Goal: Information Seeking & Learning: Learn about a topic

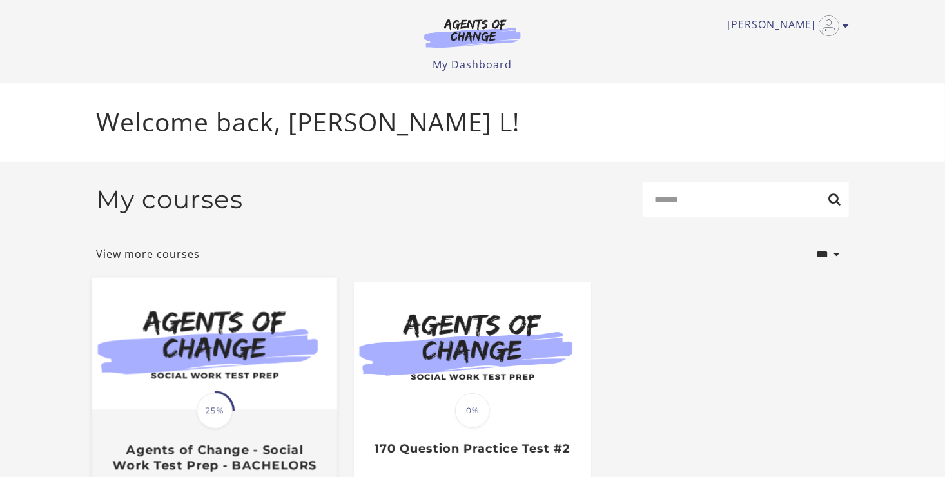
click at [243, 392] on img at bounding box center [214, 344] width 245 height 132
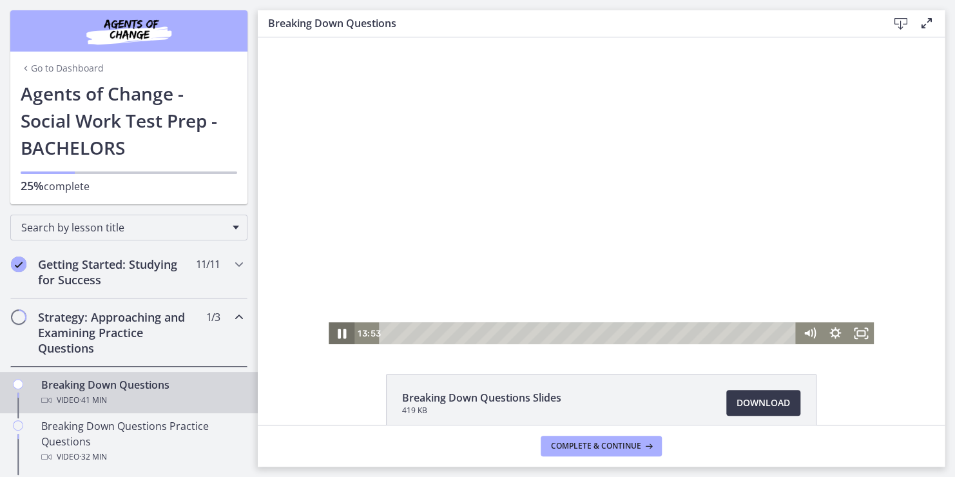
click at [338, 332] on icon "Pause" at bounding box center [342, 334] width 8 height 10
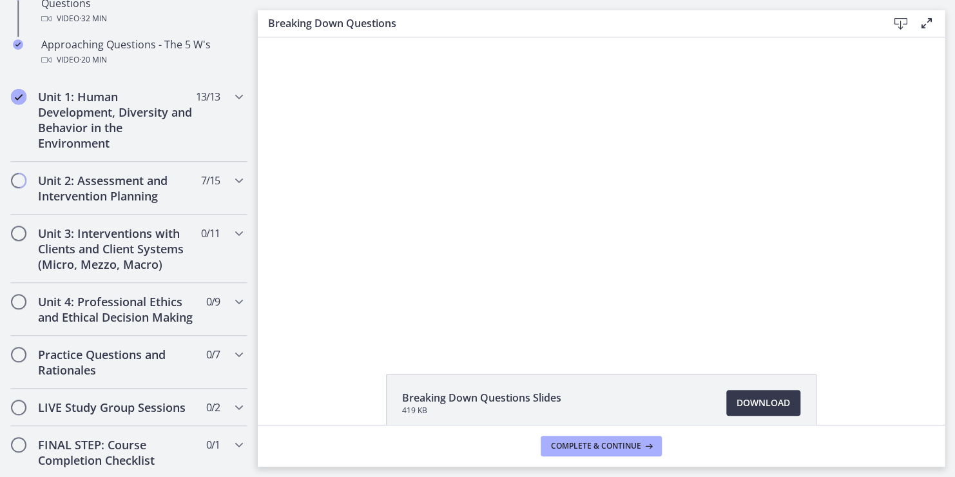
scroll to position [412, 0]
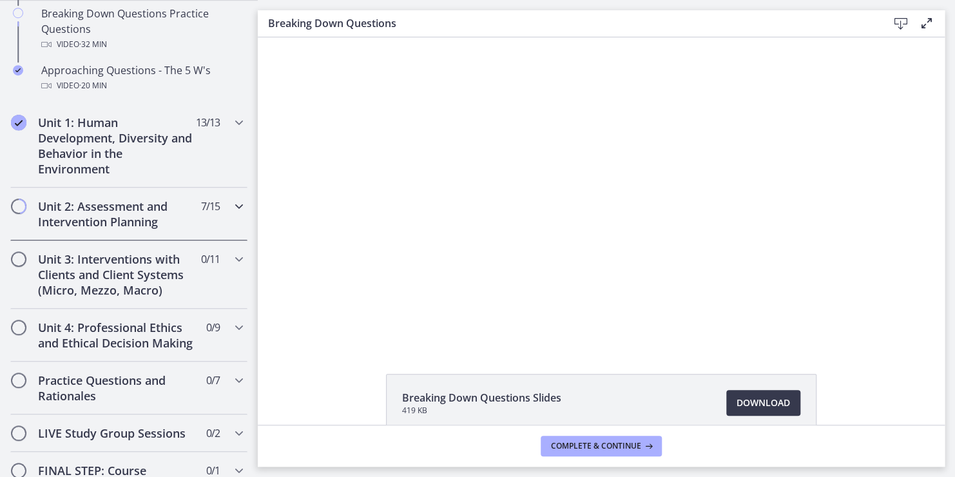
click at [231, 204] on icon "Chapters" at bounding box center [238, 205] width 15 height 15
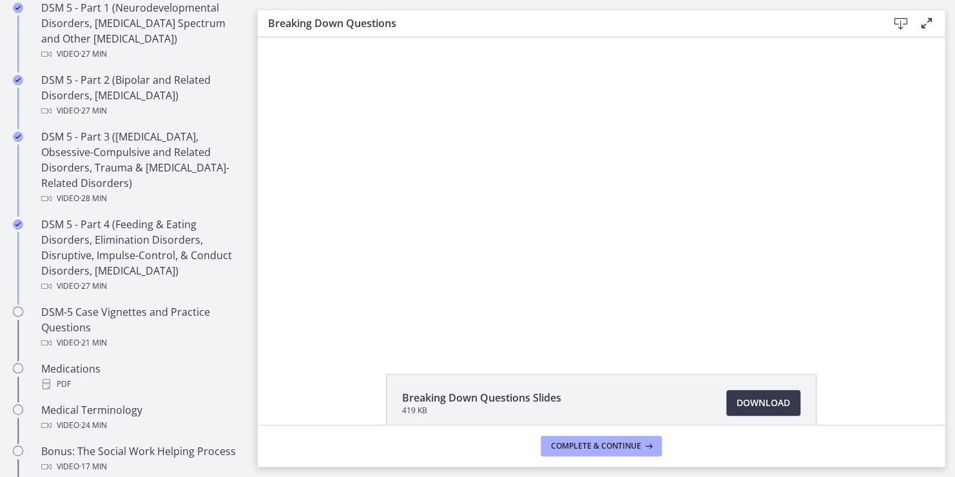
scroll to position [644, 0]
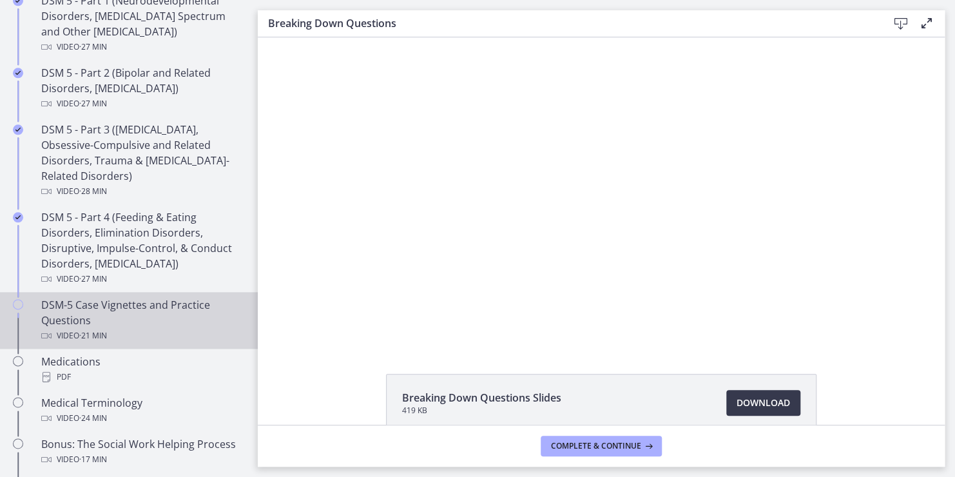
click at [100, 316] on div "DSM-5 Case Vignettes and Practice Questions Video · 21 min" at bounding box center [141, 320] width 201 height 46
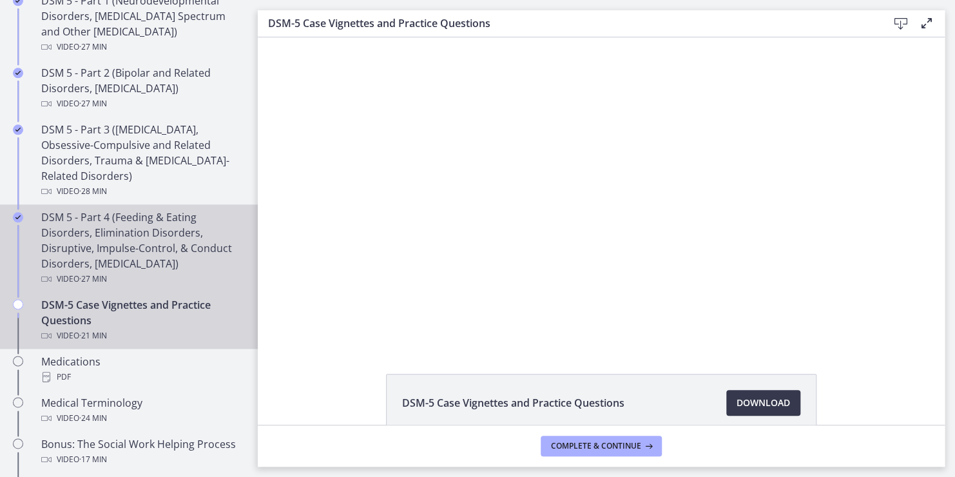
click at [135, 222] on div "DSM 5 - Part 4 (Feeding & Eating Disorders, Elimination Disorders, Disruptive, …" at bounding box center [141, 247] width 201 height 77
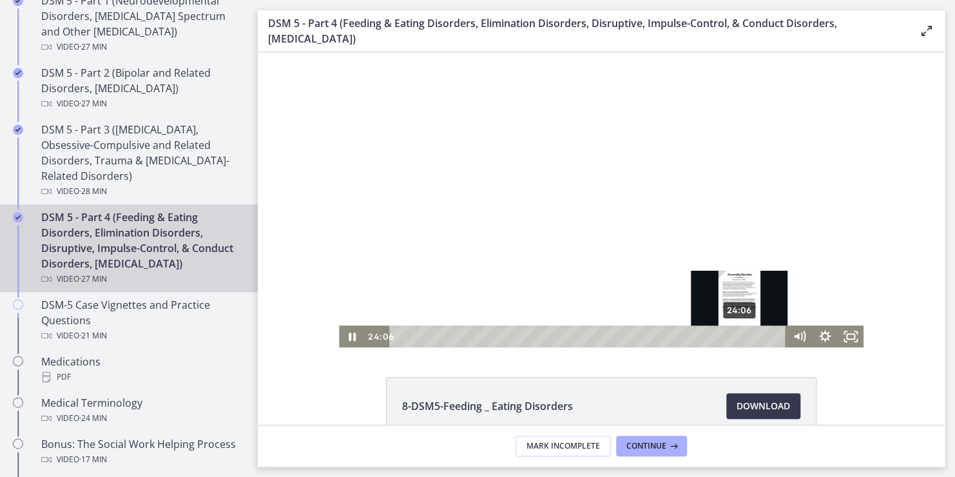
click at [735, 333] on div "24:06" at bounding box center [589, 336] width 381 height 22
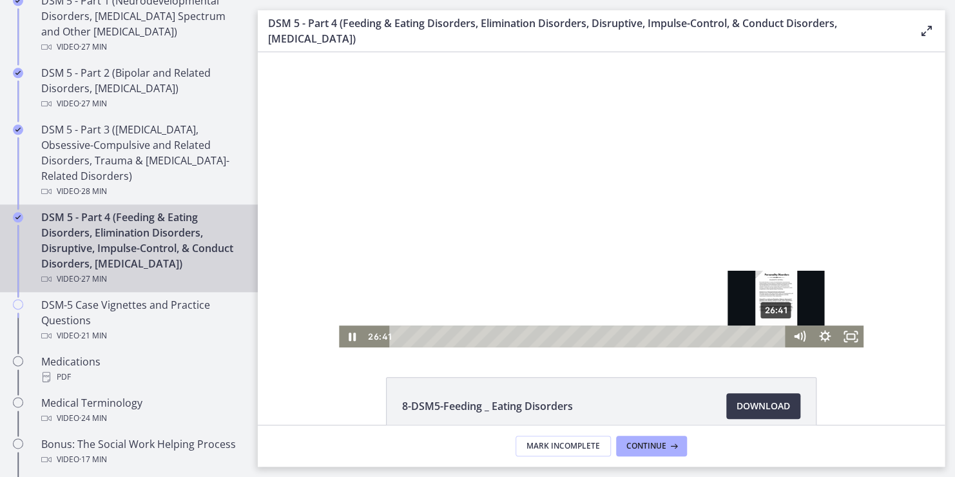
click at [772, 336] on div "26:41" at bounding box center [589, 336] width 381 height 22
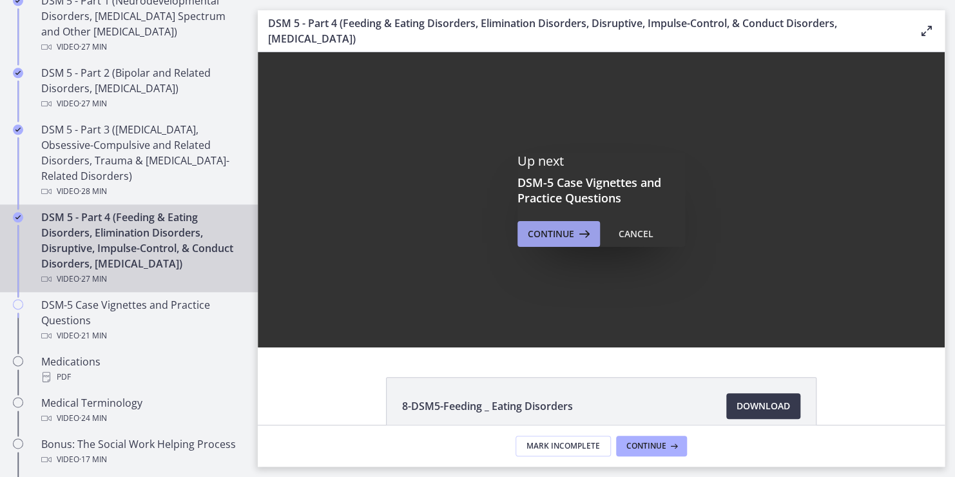
click at [559, 227] on span "Continue" at bounding box center [551, 233] width 46 height 15
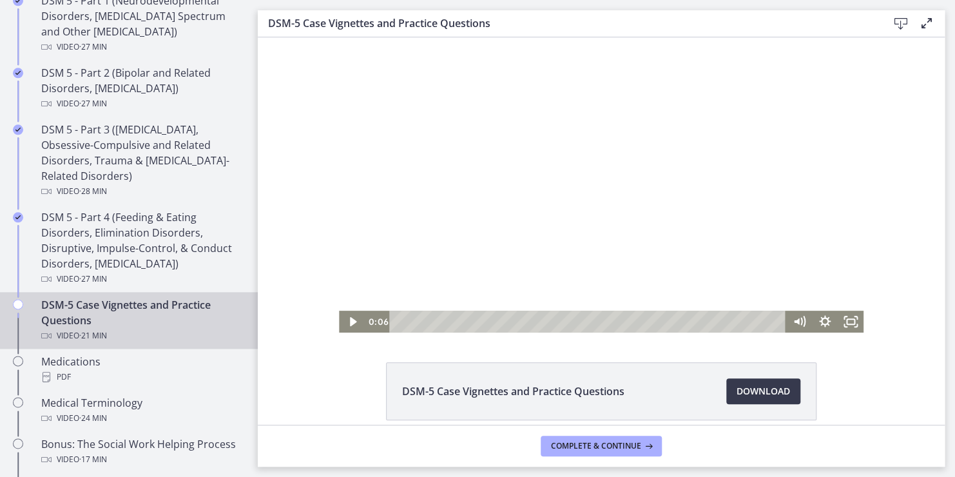
click at [558, 215] on div at bounding box center [601, 184] width 524 height 295
click at [399, 319] on div "Playbar" at bounding box center [589, 322] width 381 height 22
click at [510, 209] on div at bounding box center [601, 184] width 524 height 295
click at [482, 224] on div at bounding box center [601, 184] width 524 height 295
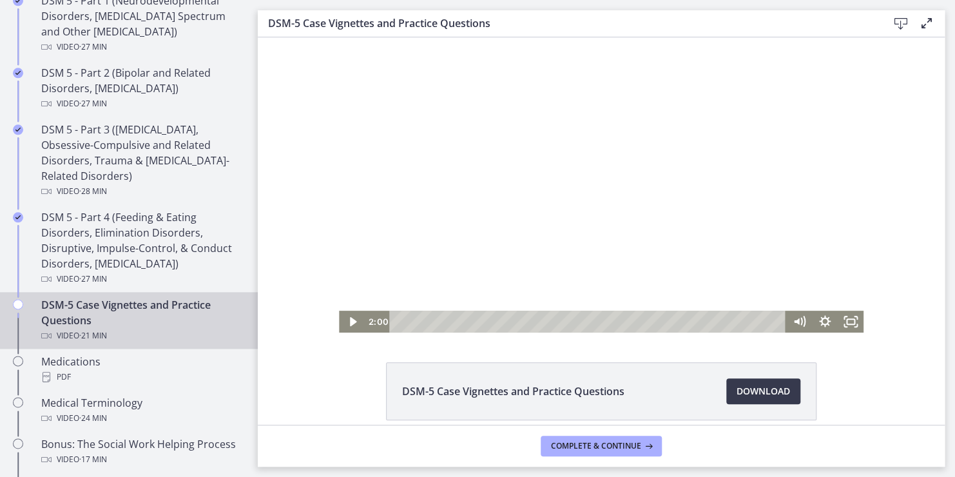
click at [482, 224] on div at bounding box center [601, 184] width 524 height 295
click at [495, 231] on div at bounding box center [601, 184] width 524 height 295
click at [518, 209] on div at bounding box center [601, 184] width 524 height 295
click at [488, 163] on div at bounding box center [601, 184] width 524 height 295
click at [495, 164] on div at bounding box center [601, 184] width 524 height 295
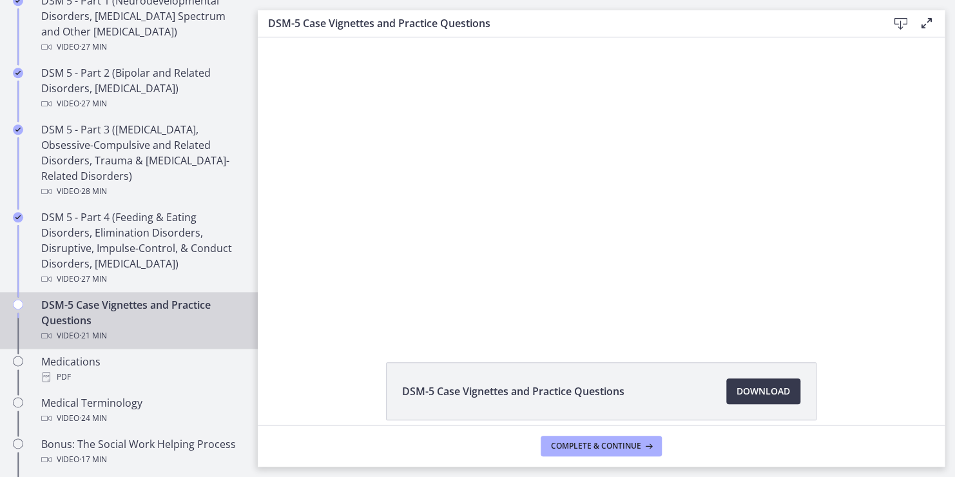
click at [495, 164] on div at bounding box center [601, 184] width 524 height 295
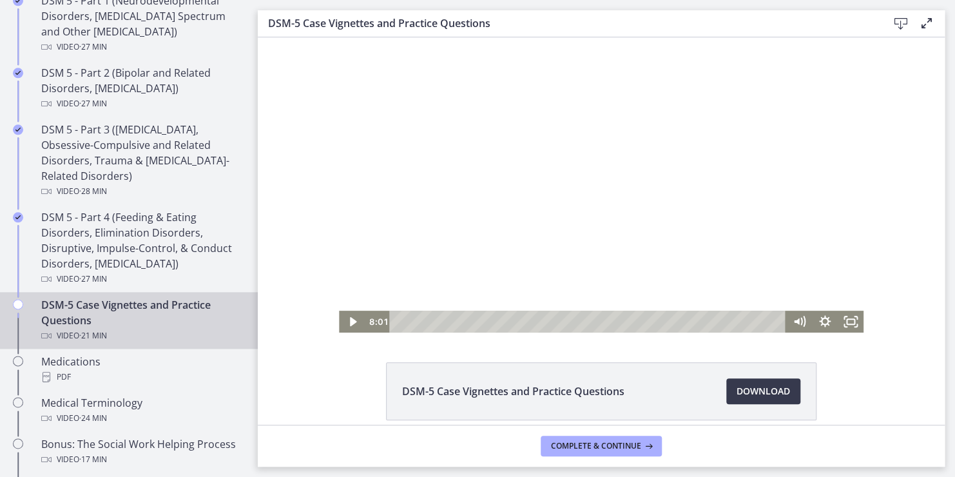
click at [495, 164] on div at bounding box center [601, 184] width 524 height 295
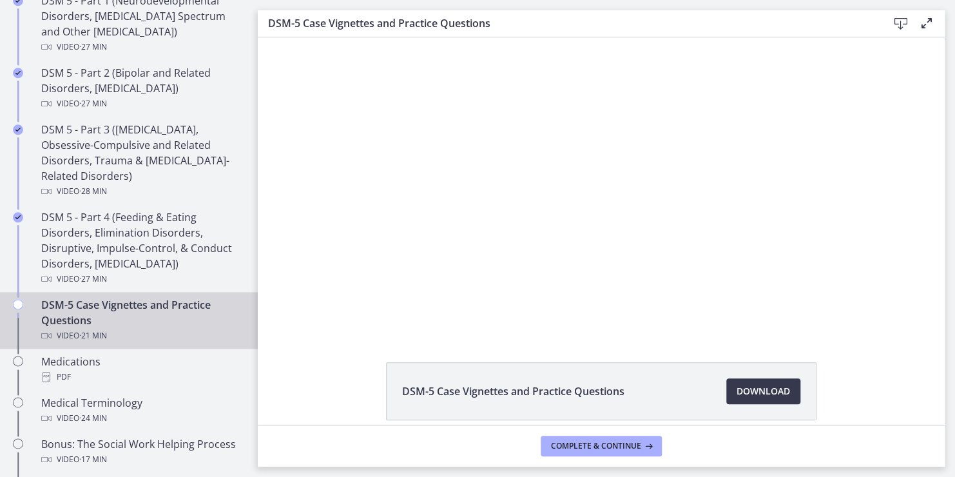
click at [495, 164] on div at bounding box center [601, 184] width 524 height 295
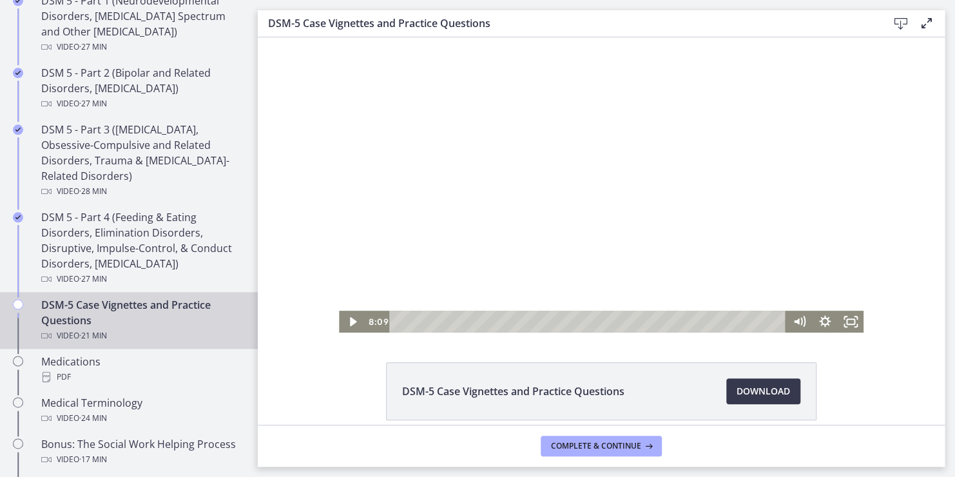
click at [495, 164] on div at bounding box center [601, 184] width 524 height 295
click at [349, 322] on icon "Play Video" at bounding box center [353, 321] width 8 height 11
click at [348, 322] on icon "Pause" at bounding box center [352, 322] width 8 height 10
click at [349, 322] on icon "Play Video" at bounding box center [353, 321] width 8 height 11
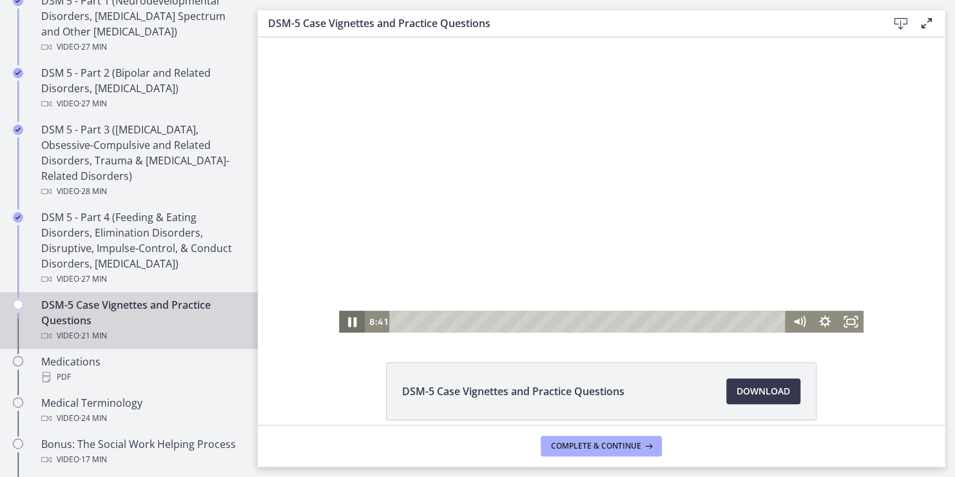
click at [348, 322] on icon "Pause" at bounding box center [352, 322] width 8 height 10
click at [349, 322] on icon "Play Video" at bounding box center [353, 321] width 8 height 11
click at [359, 281] on div at bounding box center [601, 184] width 524 height 295
click at [374, 260] on div at bounding box center [601, 184] width 524 height 295
click at [663, 258] on div at bounding box center [601, 184] width 524 height 295
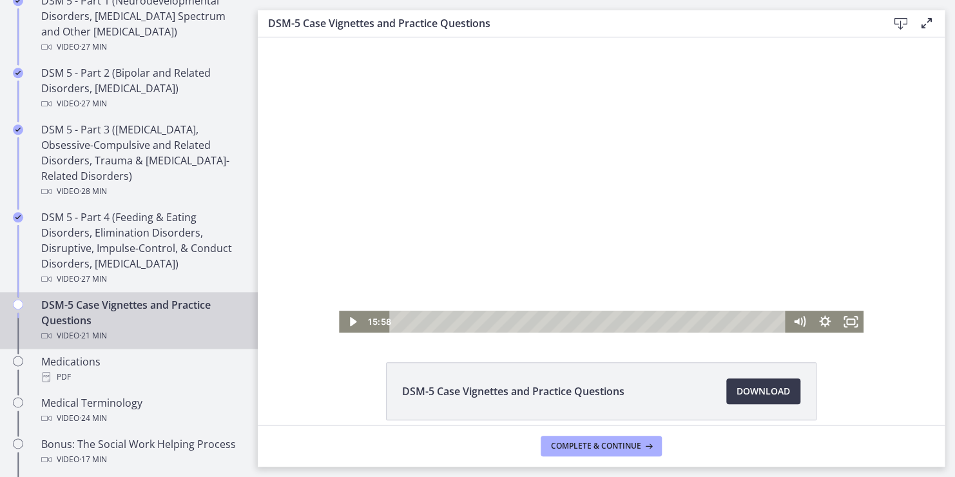
click at [661, 248] on div at bounding box center [601, 184] width 524 height 295
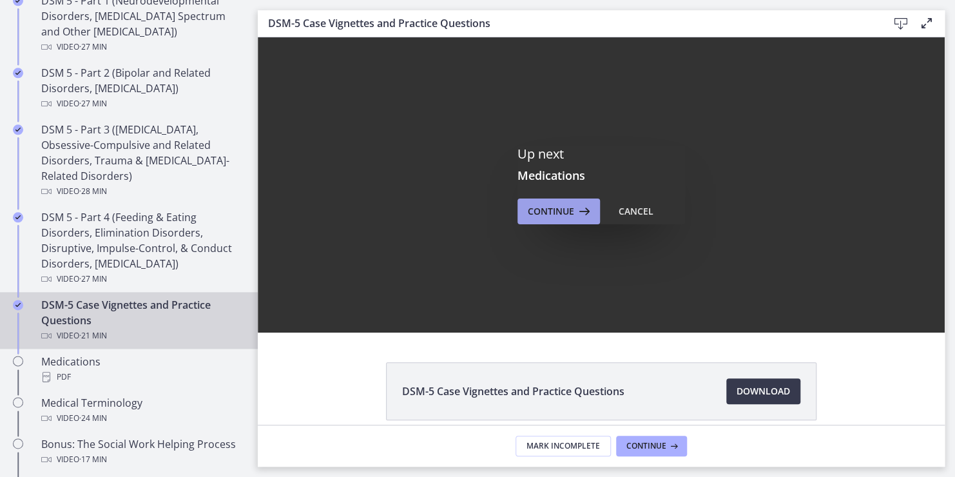
click at [548, 214] on span "Continue" at bounding box center [551, 211] width 46 height 15
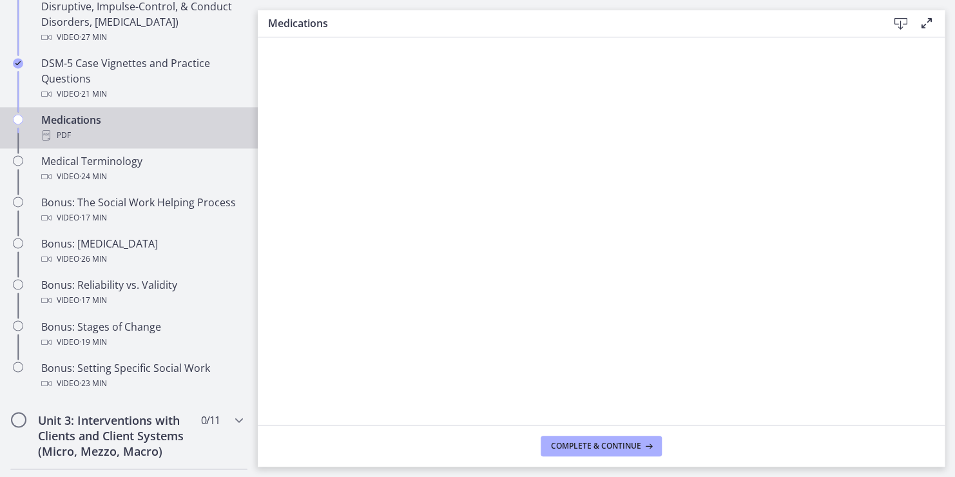
scroll to position [902, 0]
